Goal: Transaction & Acquisition: Obtain resource

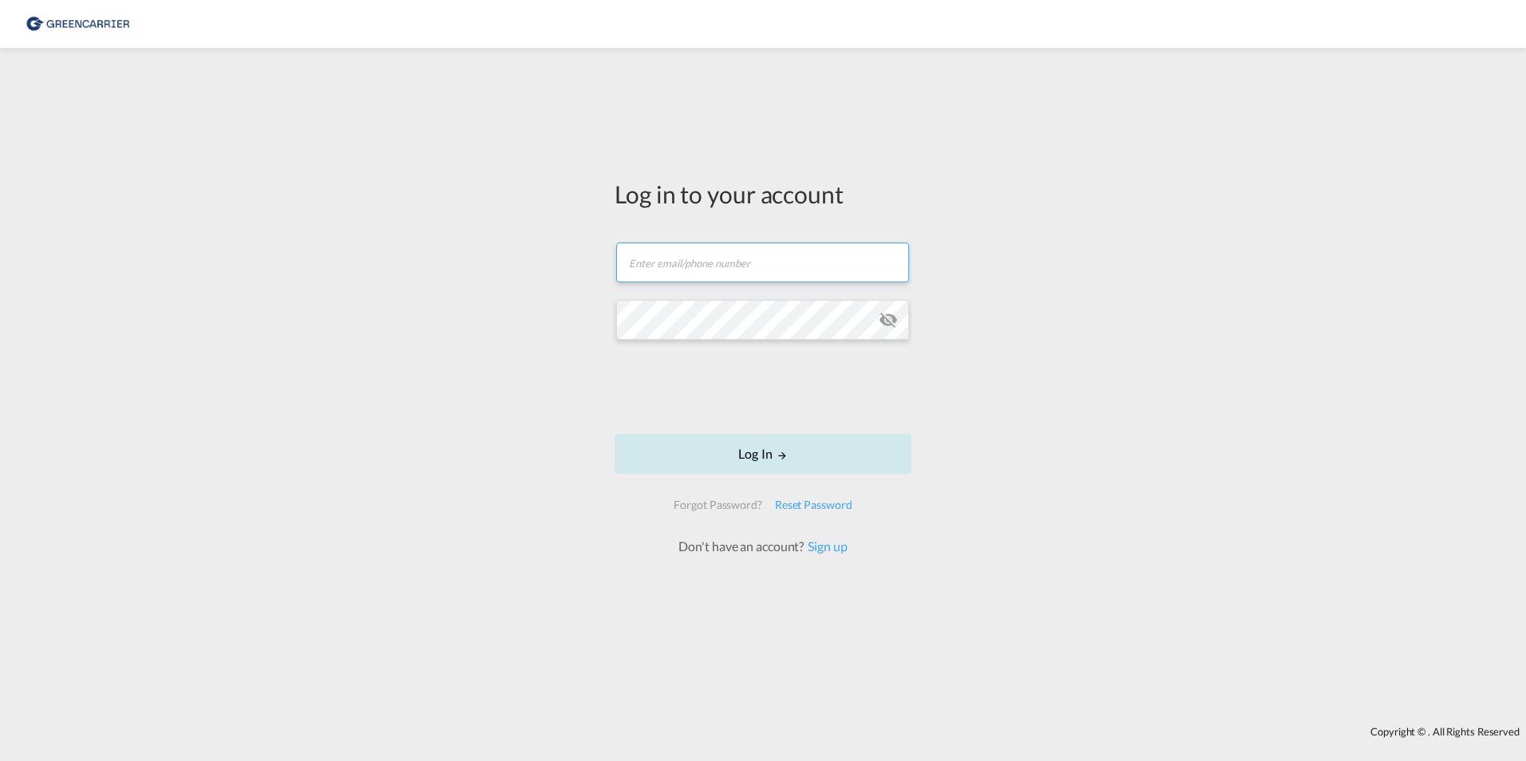
type input "harald.thun@HECKSHER.COM"
click at [760, 454] on button "Log In" at bounding box center [762, 454] width 297 height 40
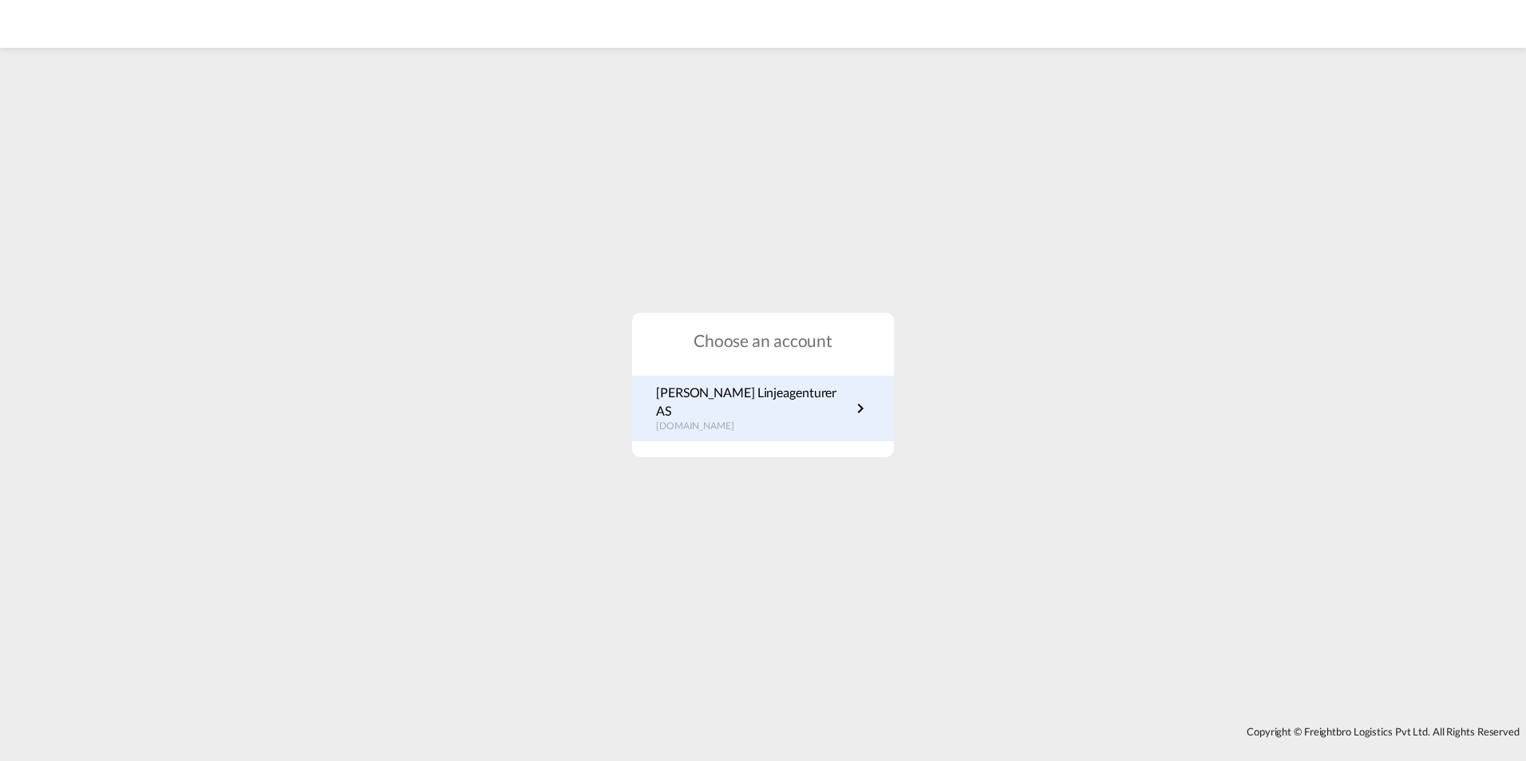
click at [743, 420] on p "no.portal.greencarrier.com" at bounding box center [753, 427] width 195 height 14
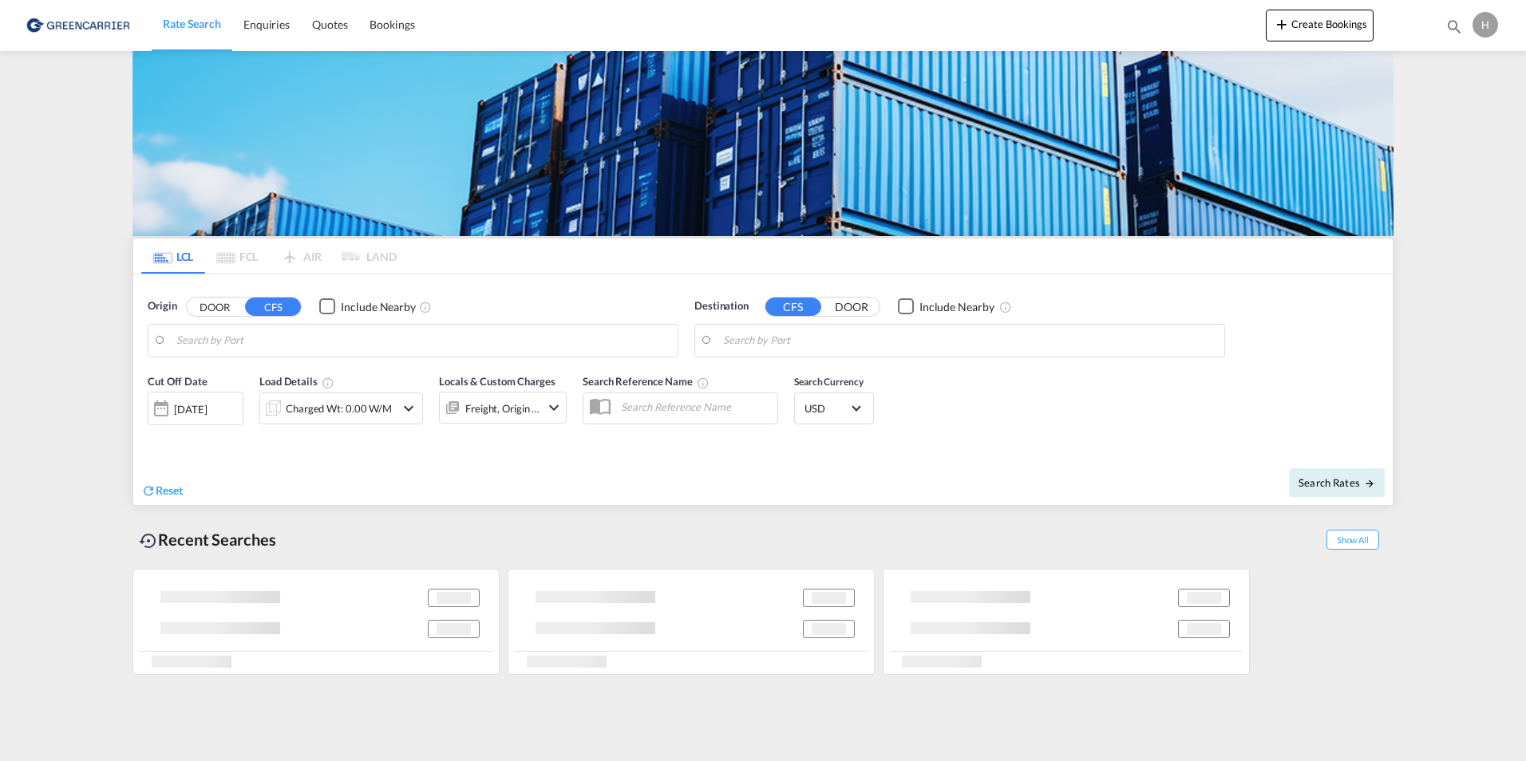
type input "[GEOGRAPHIC_DATA], NOOSL"
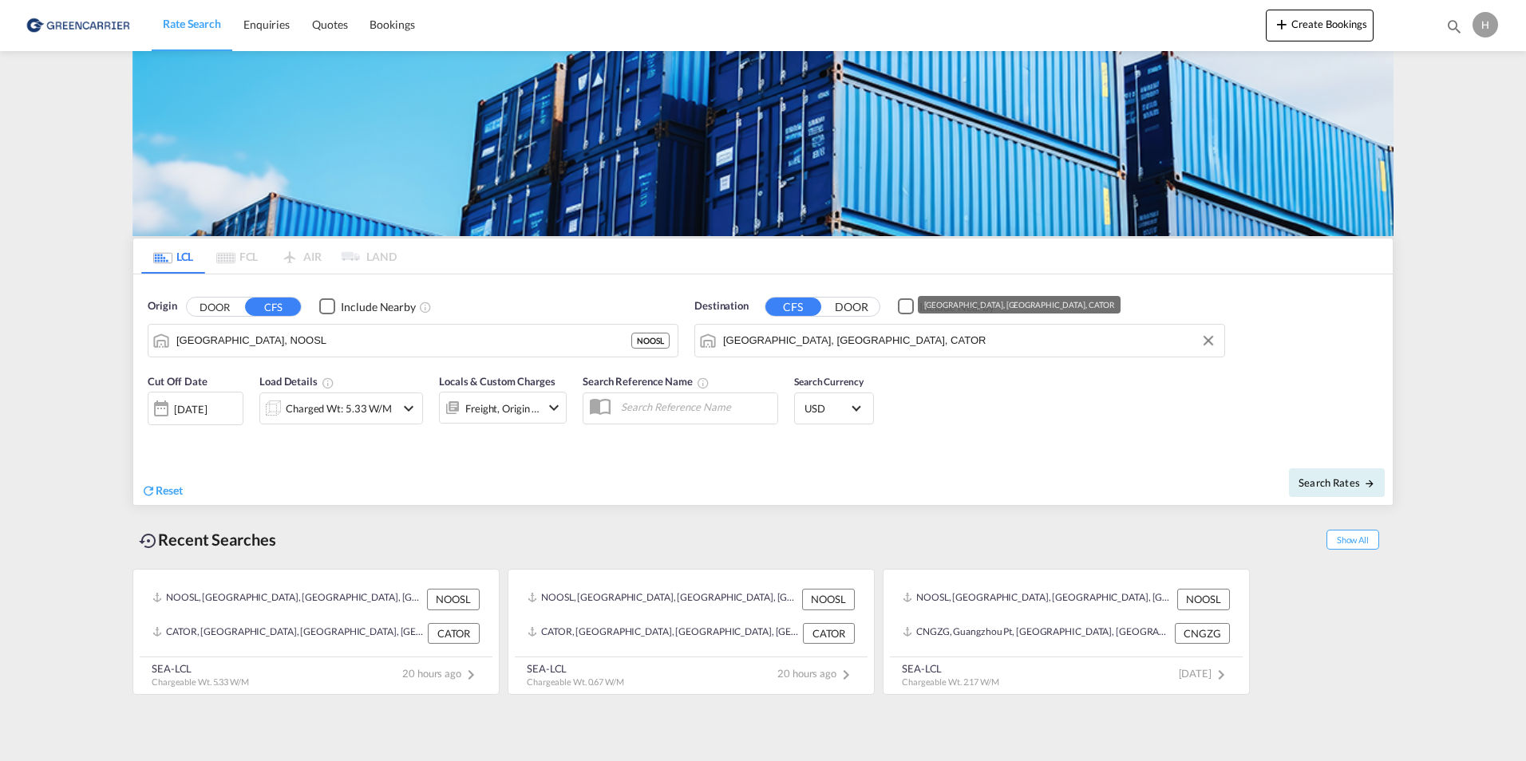
click at [772, 339] on input "[GEOGRAPHIC_DATA], [GEOGRAPHIC_DATA], CATOR" at bounding box center [969, 341] width 493 height 24
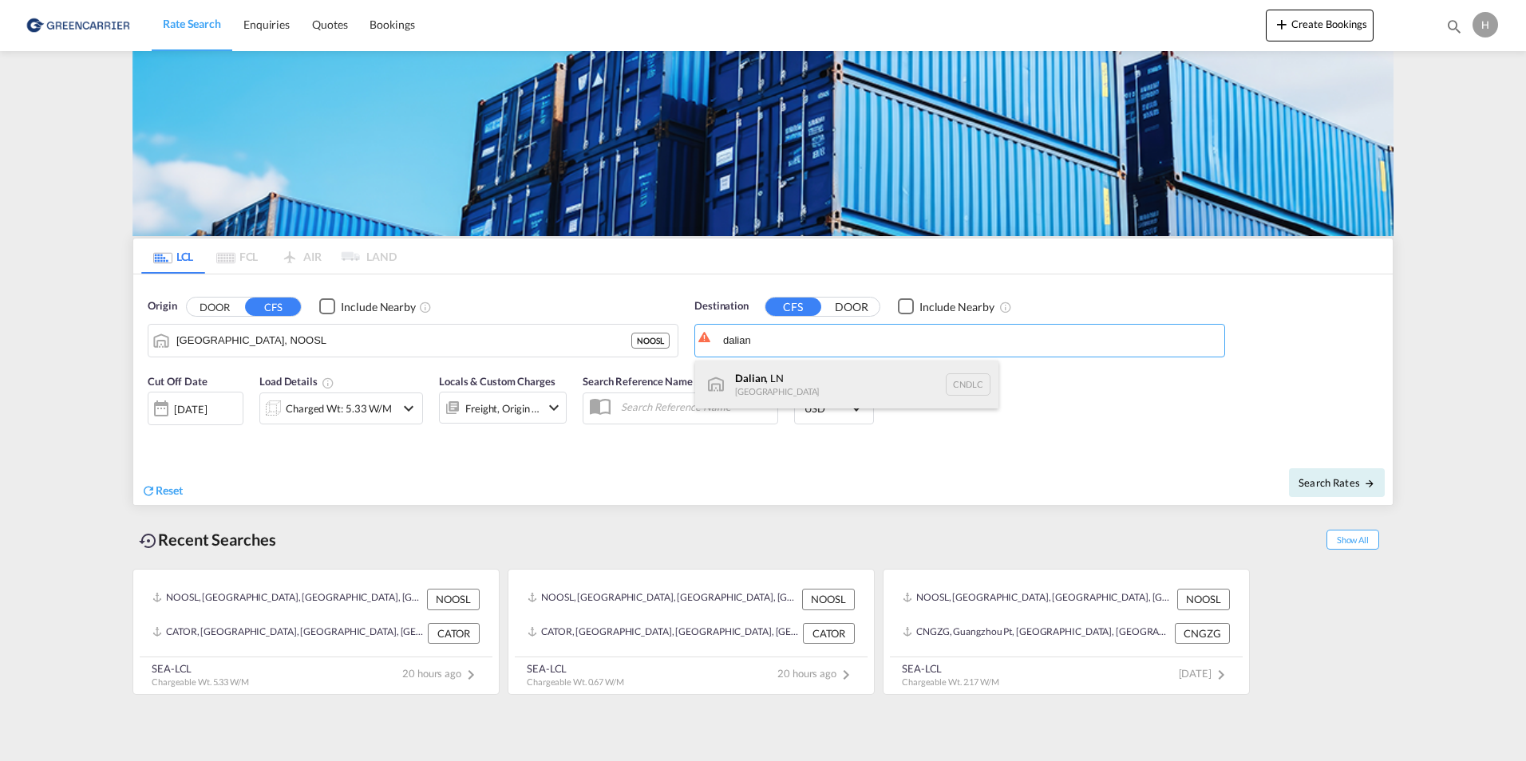
click at [781, 373] on div "Dalian , [GEOGRAPHIC_DATA] CNDLC" at bounding box center [846, 385] width 303 height 48
type input "Dalian, LN, CNDLC"
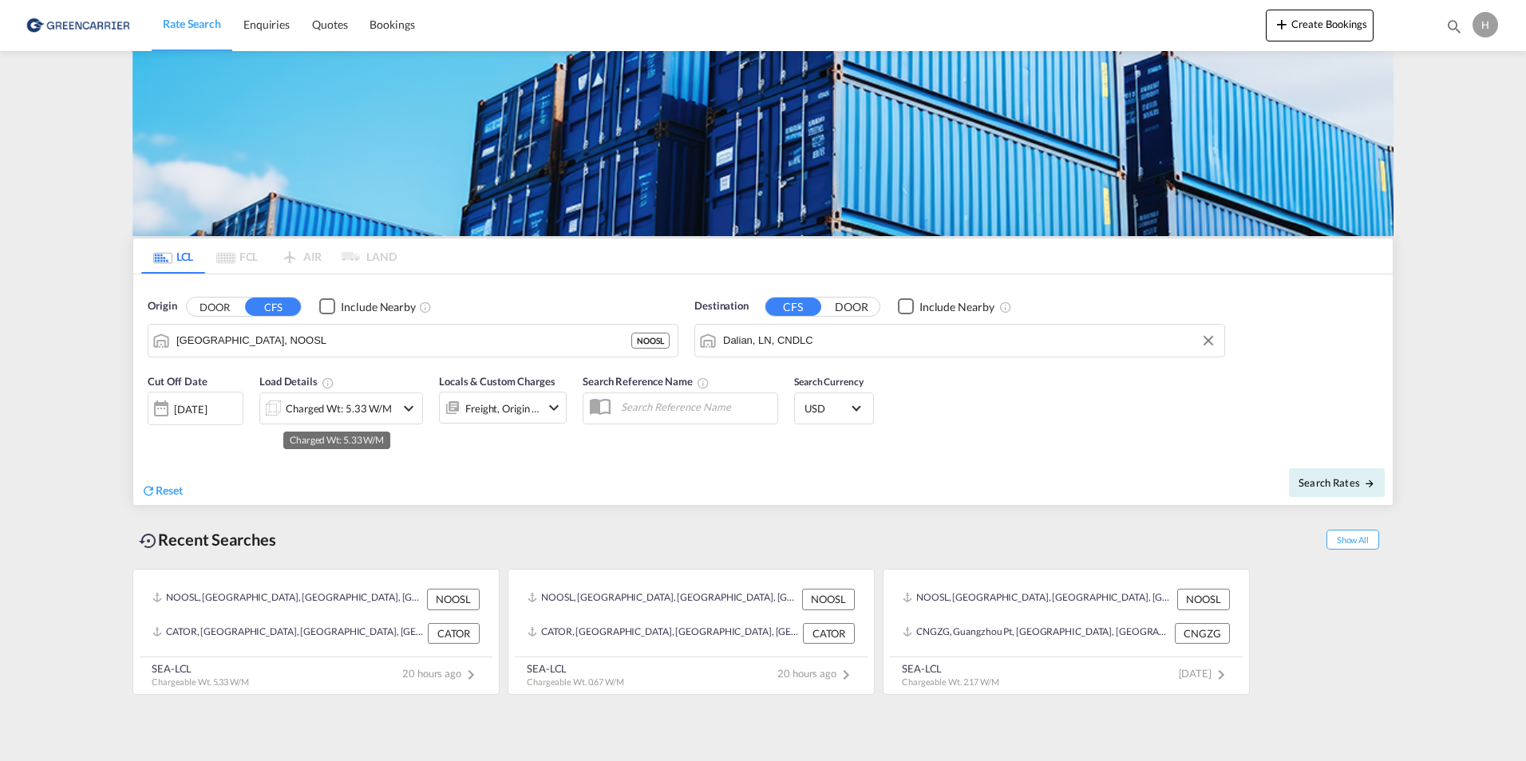
click at [349, 411] on div "Charged Wt: 5.33 W/M" at bounding box center [339, 408] width 106 height 22
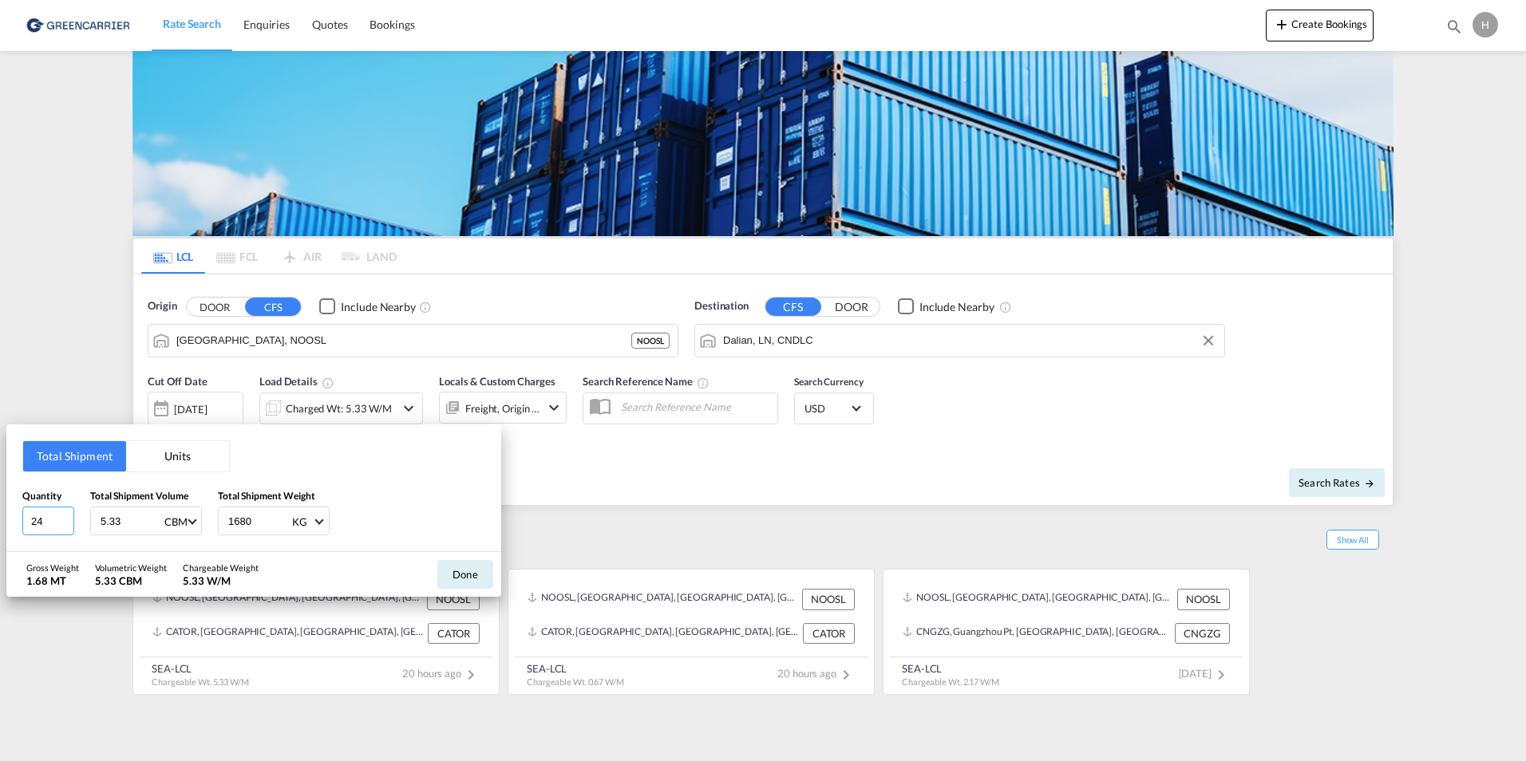
click at [59, 522] on input "24" at bounding box center [48, 521] width 52 height 29
type input "2"
type input "4"
type input "8.69"
type input "1810"
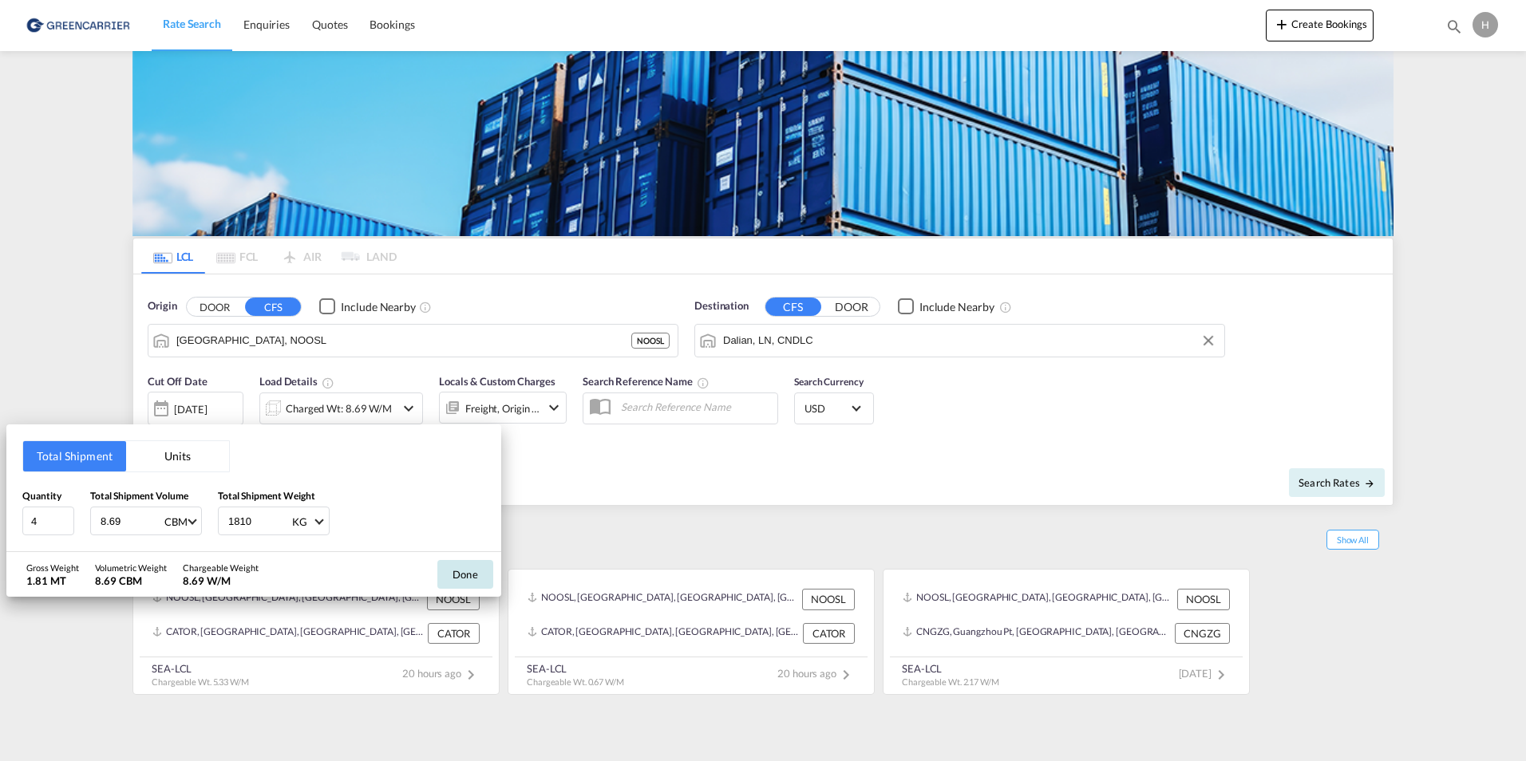
click at [473, 573] on button "Done" at bounding box center [465, 574] width 56 height 29
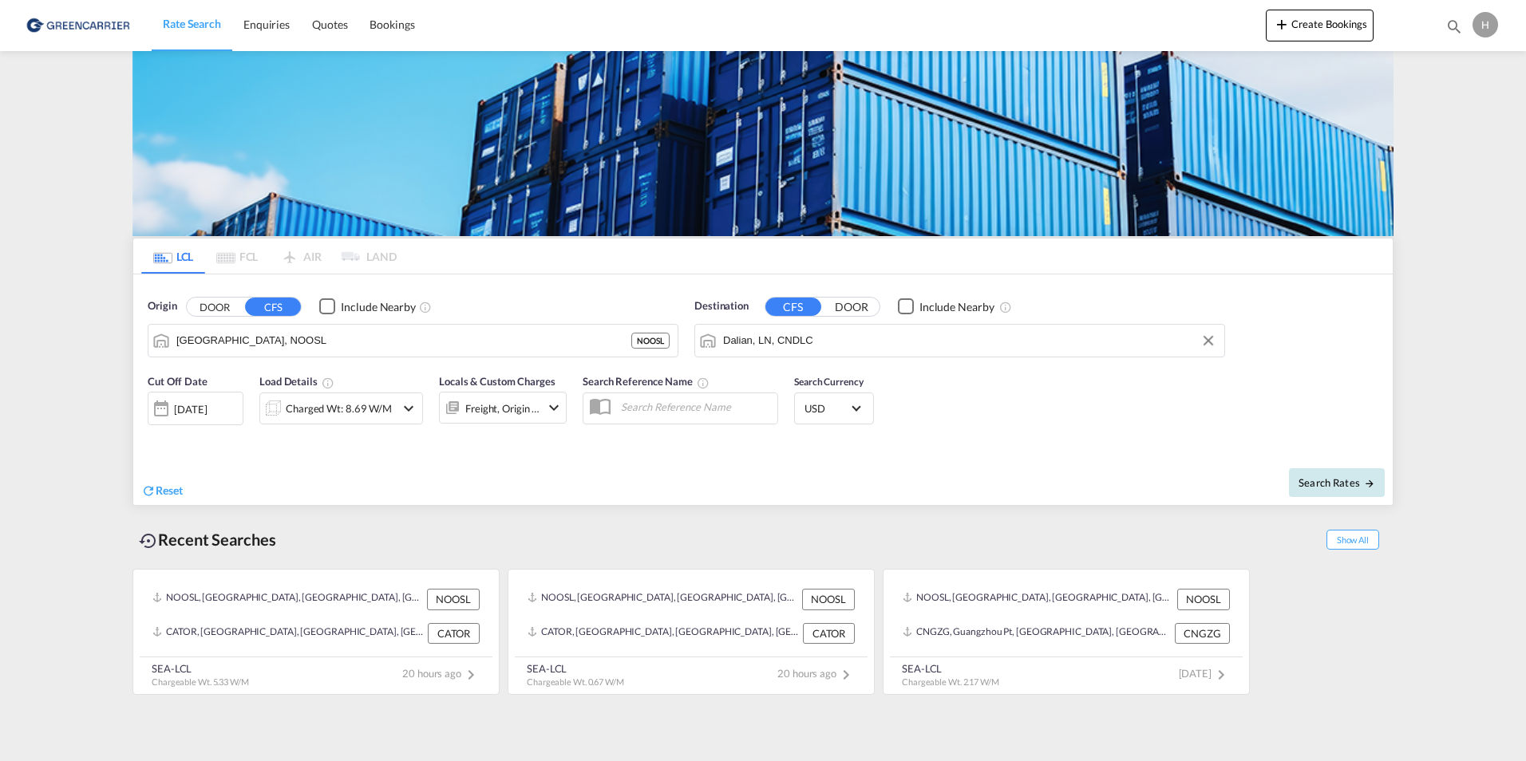
click at [1320, 482] on span "Search Rates" at bounding box center [1336, 482] width 77 height 13
type input "NOOSL to CNDLC / [DATE]"
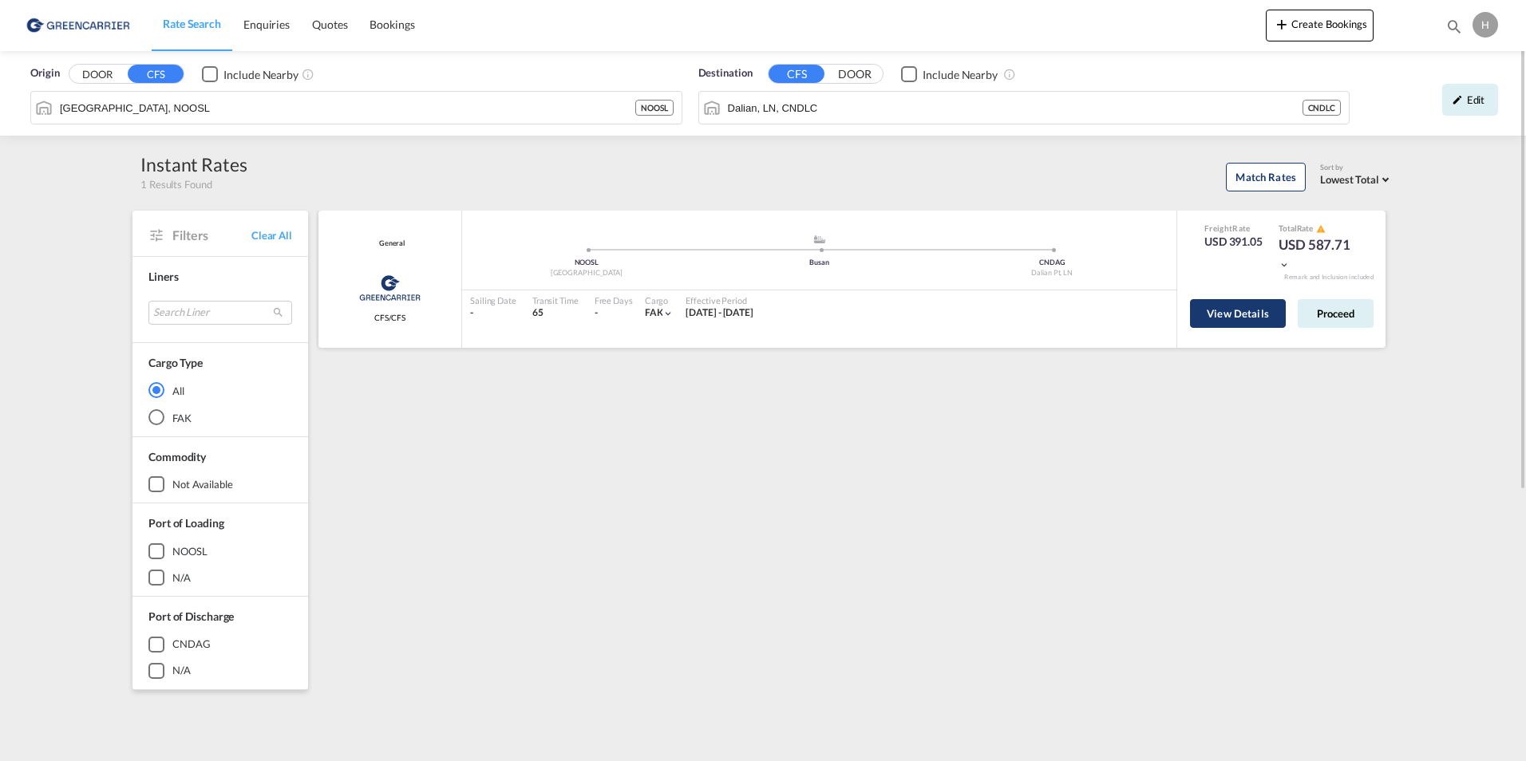
click at [1250, 306] on button "View Details" at bounding box center [1238, 313] width 96 height 29
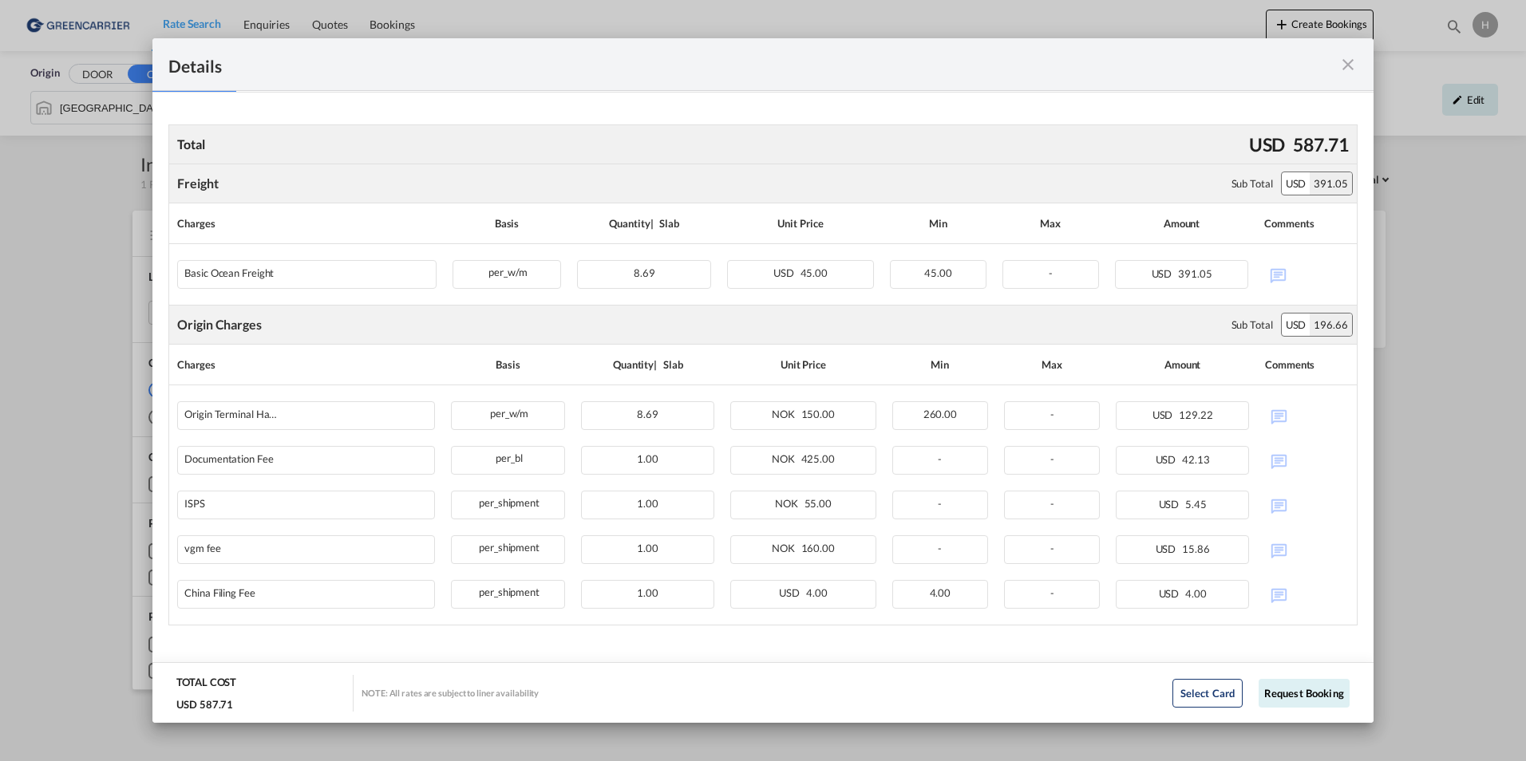
scroll to position [269, 0]
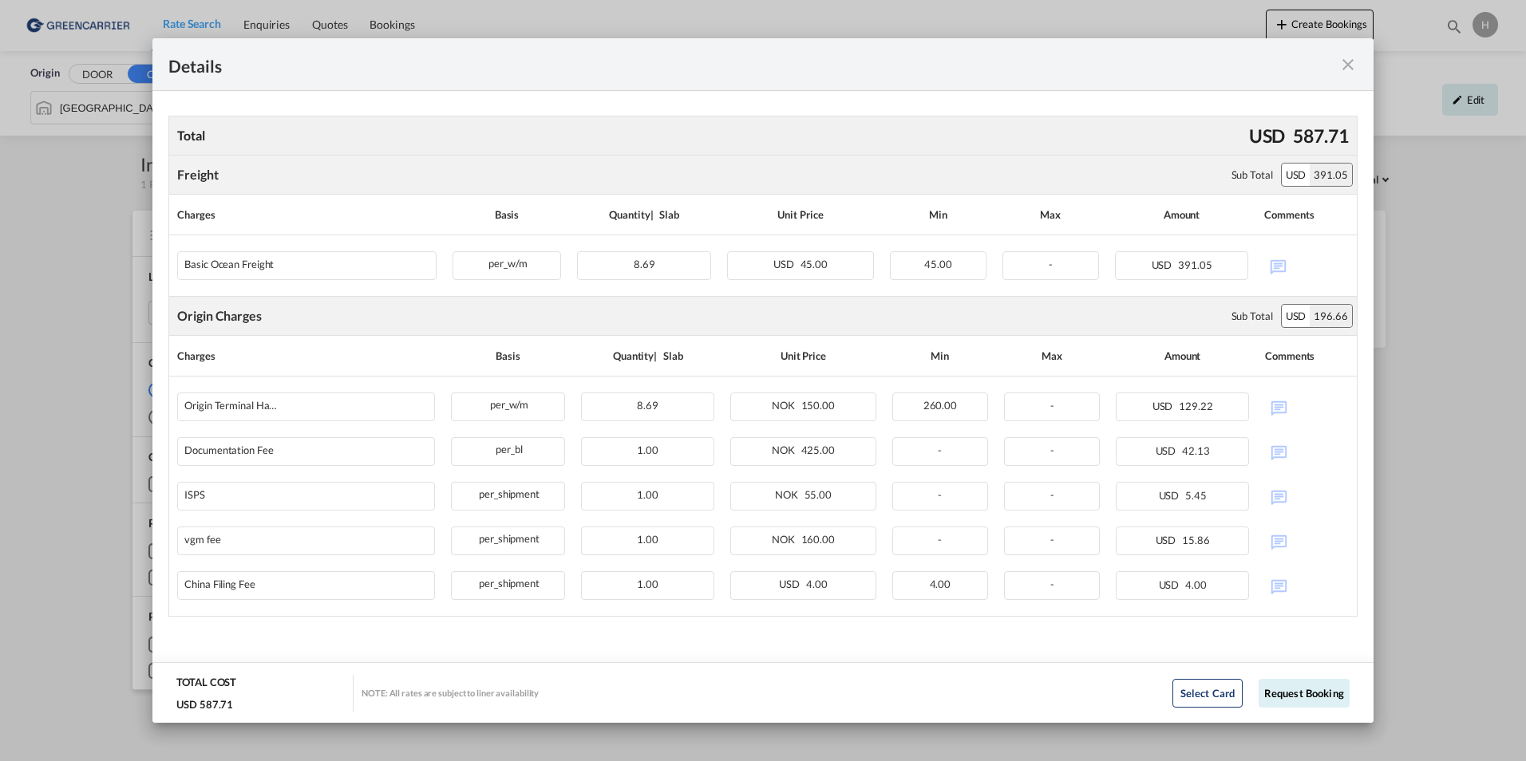
click at [1353, 69] on md-icon "icon-close fg-AAA8AD m-0 cursor" at bounding box center [1347, 64] width 19 height 19
